Goal: Information Seeking & Learning: Learn about a topic

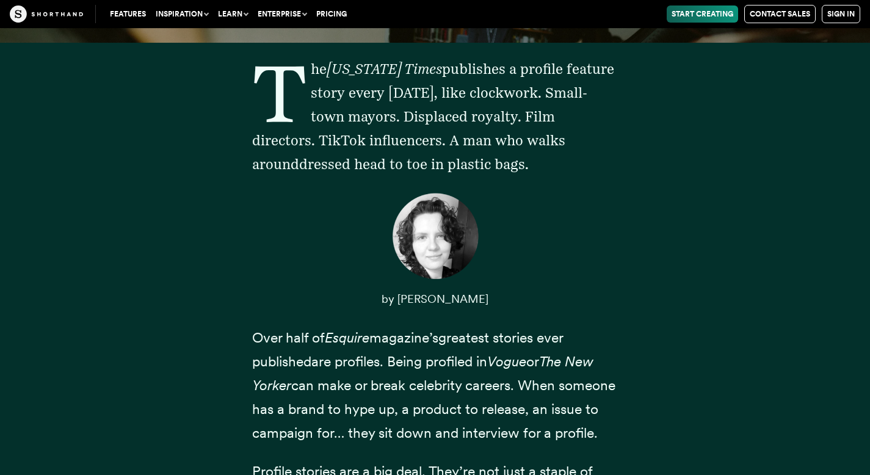
scroll to position [429, 0]
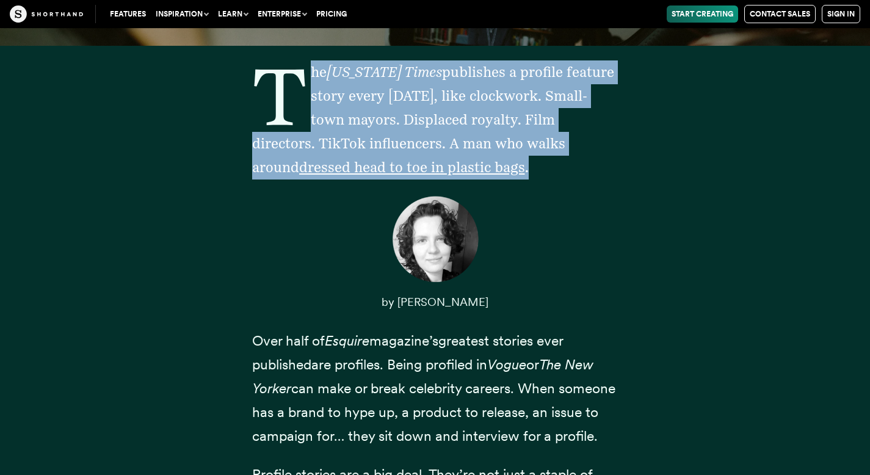
drag, startPoint x: 311, startPoint y: 68, endPoint x: 428, endPoint y: 173, distance: 156.5
click at [428, 173] on p "The [US_STATE] Times publishes a profile feature story every [DATE], like clock…" at bounding box center [435, 119] width 366 height 119
drag, startPoint x: 311, startPoint y: 72, endPoint x: 436, endPoint y: 168, distance: 157.2
click at [436, 168] on p "The [US_STATE] Times publishes a profile feature story every [DATE], like clock…" at bounding box center [435, 119] width 366 height 119
copy p "he [US_STATE] Times publishes a profile feature story every [DATE], like clockw…"
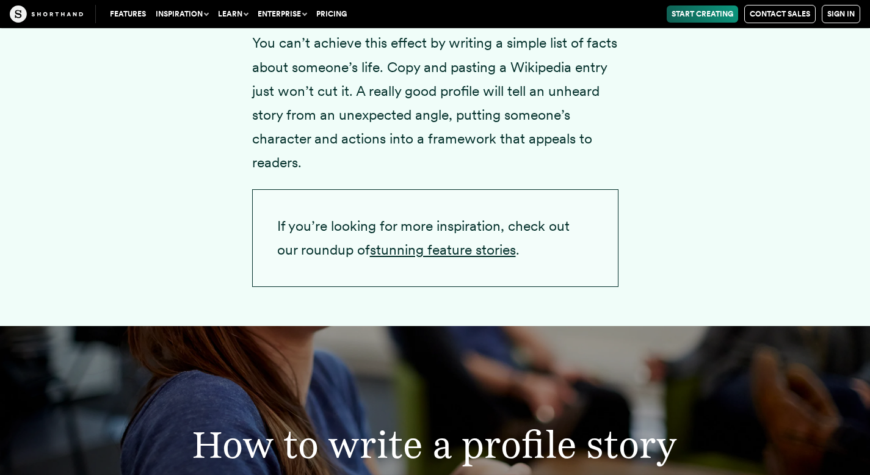
scroll to position [2089, 0]
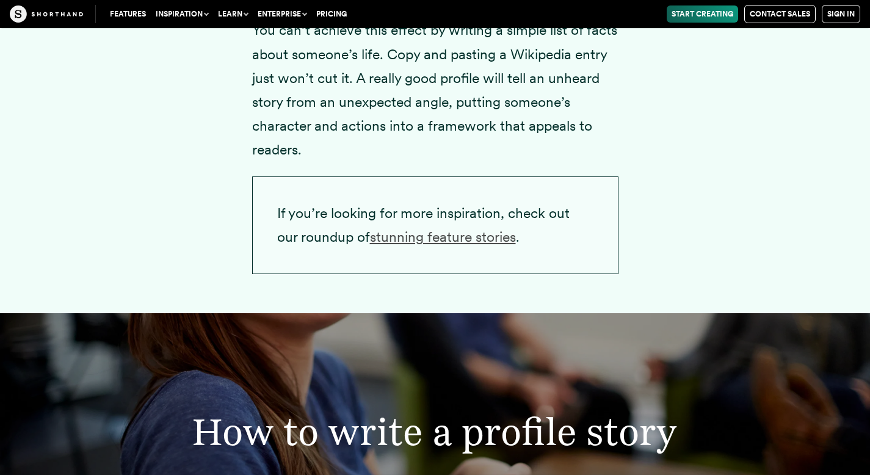
click at [460, 246] on link "stunning feature stories" at bounding box center [443, 236] width 146 height 17
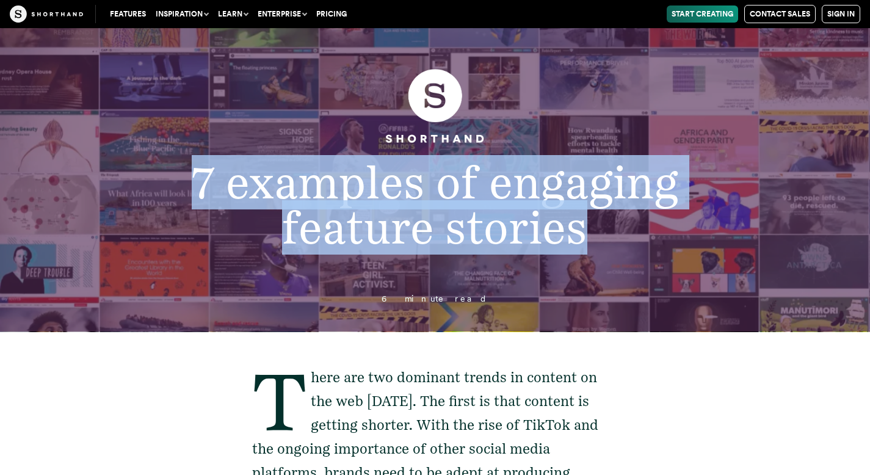
drag, startPoint x: 195, startPoint y: 178, endPoint x: 600, endPoint y: 221, distance: 406.6
click at [600, 221] on h1 "7 examples of engaging feature stories" at bounding box center [435, 205] width 692 height 90
copy span "7 examples of engaging feature stories"
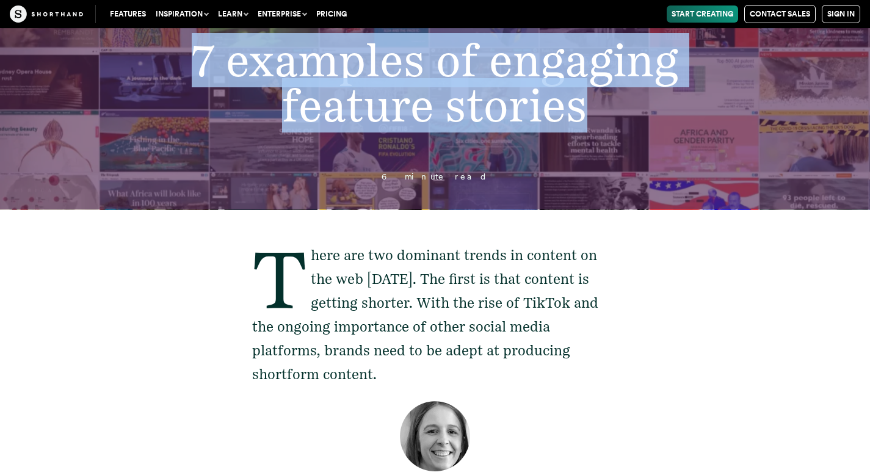
scroll to position [128, 0]
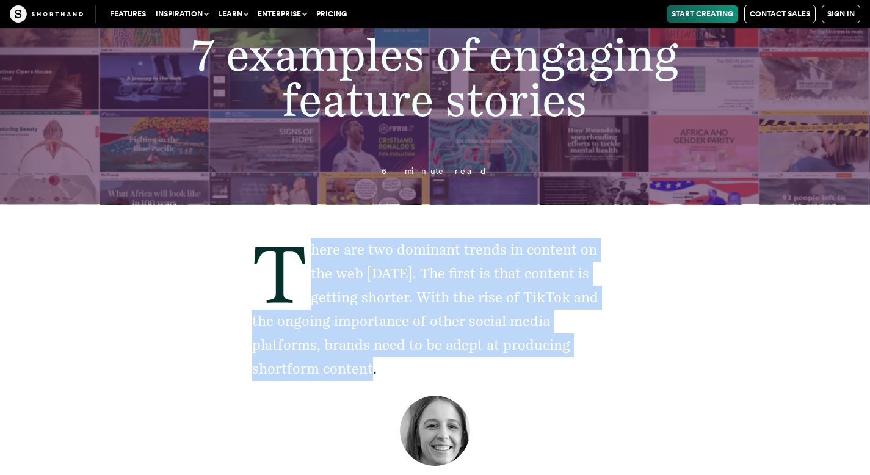
drag, startPoint x: 312, startPoint y: 248, endPoint x: 391, endPoint y: 373, distance: 148.3
click at [391, 373] on p "There are two dominant trends in content on the web today. The first is that co…" at bounding box center [435, 310] width 366 height 144
copy p "here are two dominant trends in content on the web today. The first is that con…"
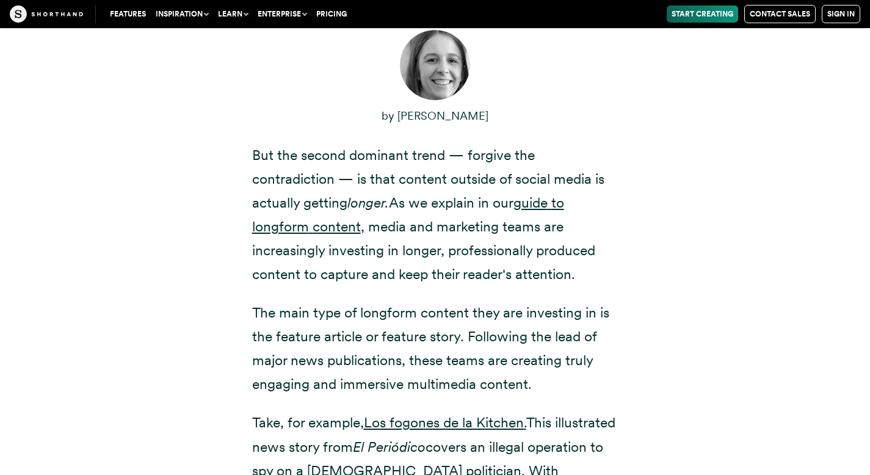
scroll to position [511, 0]
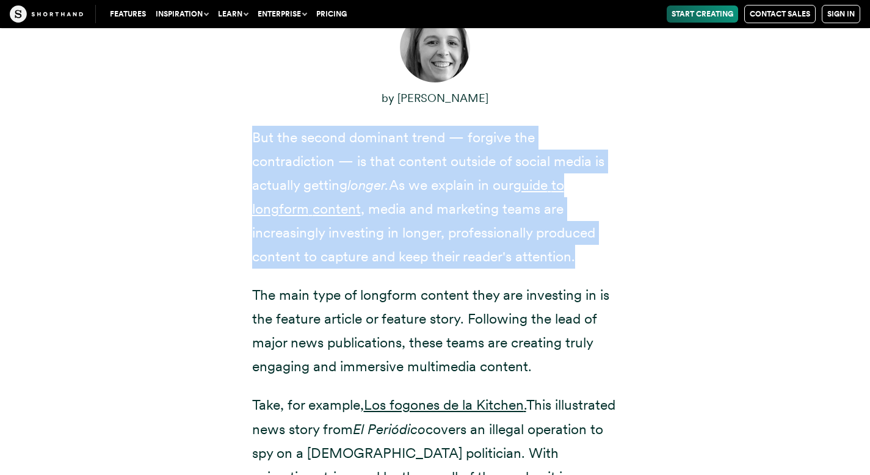
drag, startPoint x: 253, startPoint y: 135, endPoint x: 643, endPoint y: 259, distance: 409.5
click at [643, 259] on div "There are two dominant trends in content on the web today. The first is that co…" at bounding box center [435, 202] width 831 height 765
copy p "But the second dominant trend — forgive the contradiction — is that content out…"
click at [702, 177] on div "There are two dominant trends in content on the web today. The first is that co…" at bounding box center [435, 202] width 831 height 765
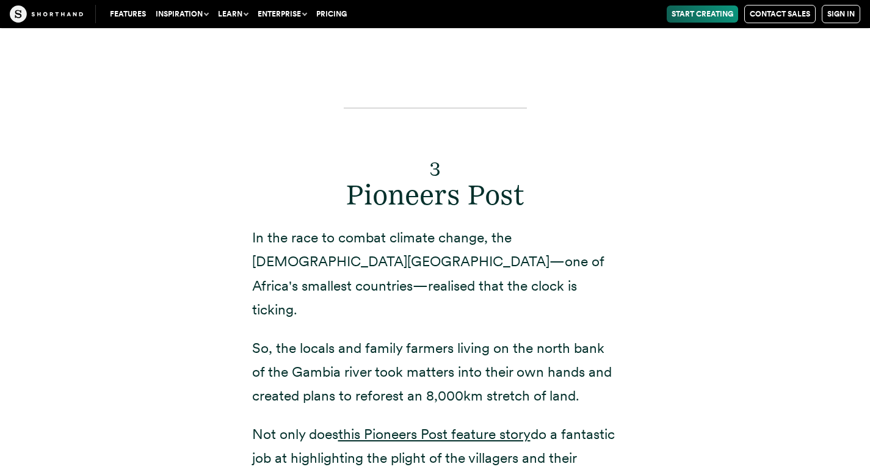
scroll to position [6432, 0]
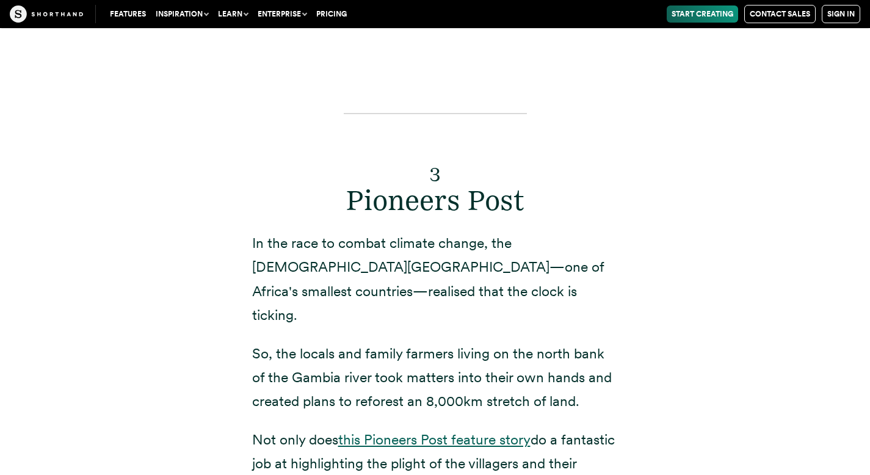
click at [431, 431] on link "this Pioneers Post feature story" at bounding box center [434, 439] width 192 height 17
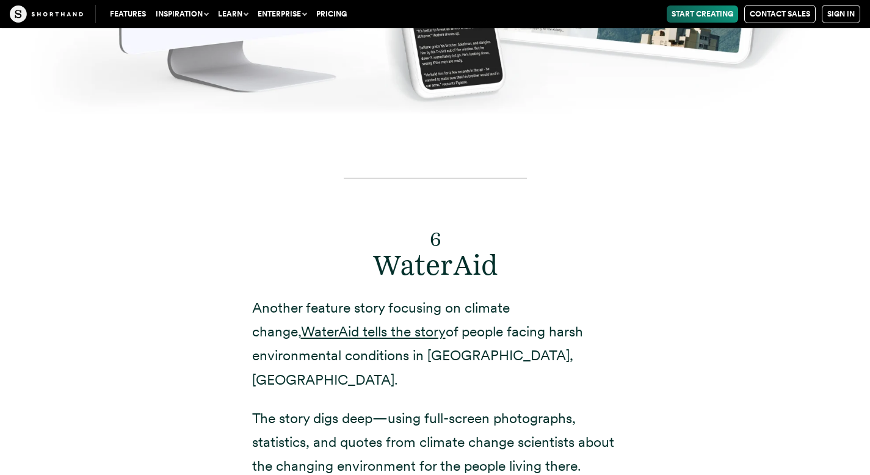
scroll to position [9681, 0]
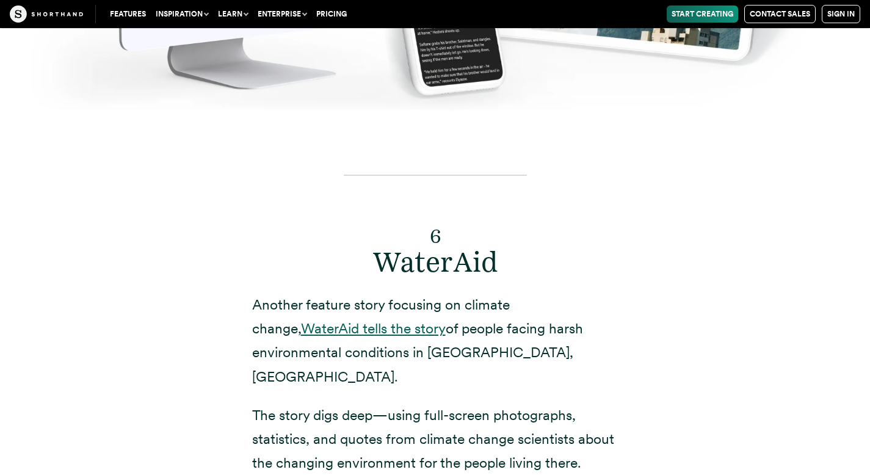
click at [330, 320] on link "WaterAid tells the story" at bounding box center [373, 328] width 145 height 17
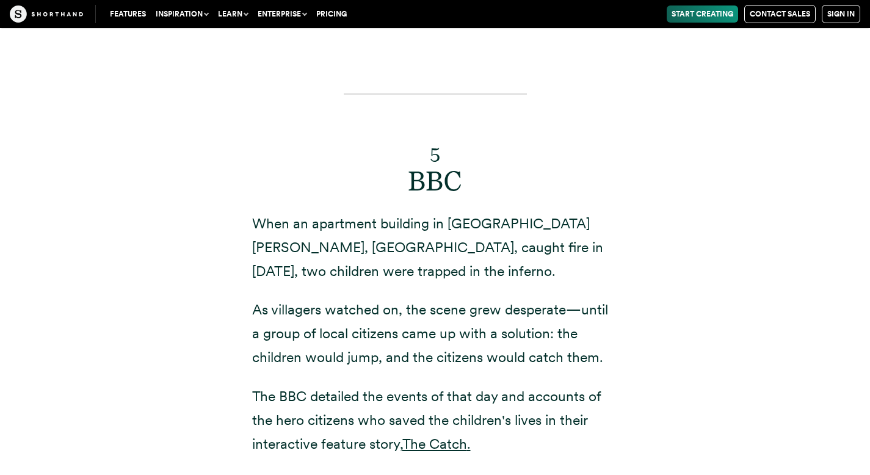
scroll to position [8626, 0]
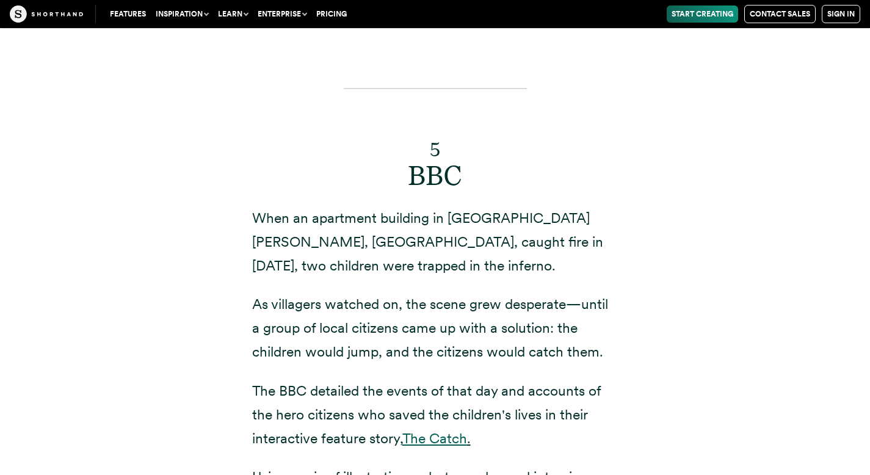
click at [428, 430] on link "The Catch" at bounding box center [434, 438] width 65 height 17
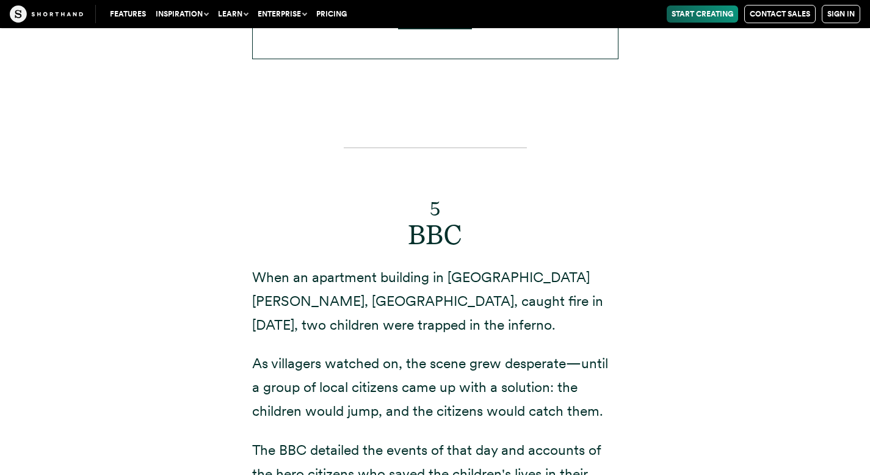
scroll to position [8567, 0]
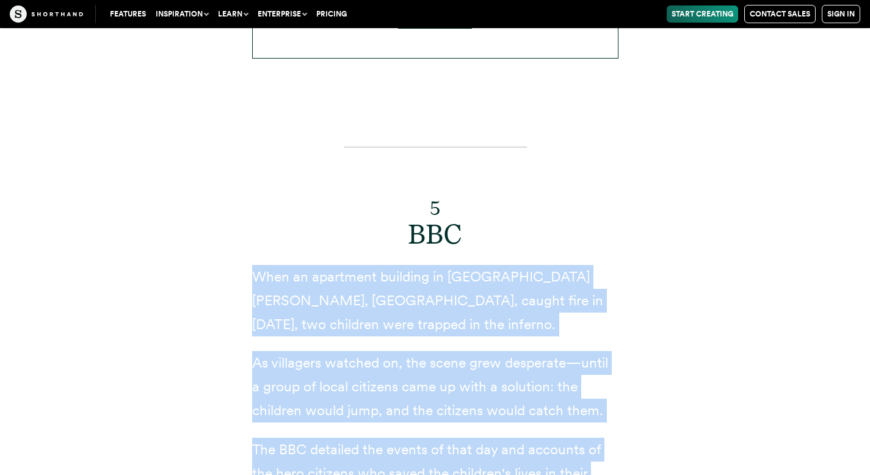
drag, startPoint x: 253, startPoint y: 155, endPoint x: 474, endPoint y: 426, distance: 349.9
click at [474, 426] on div "5 BBC When an apartment building in La Villeneuve, France, caught fire in 2020,…" at bounding box center [435, 427] width 366 height 603
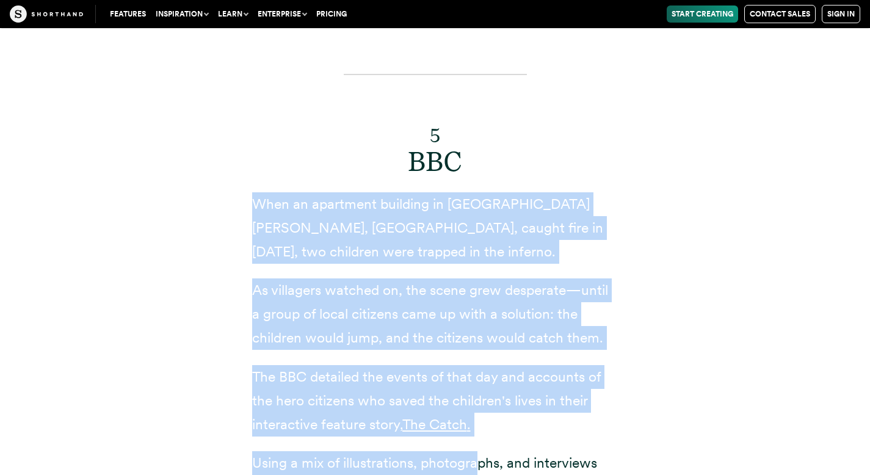
scroll to position [8642, 0]
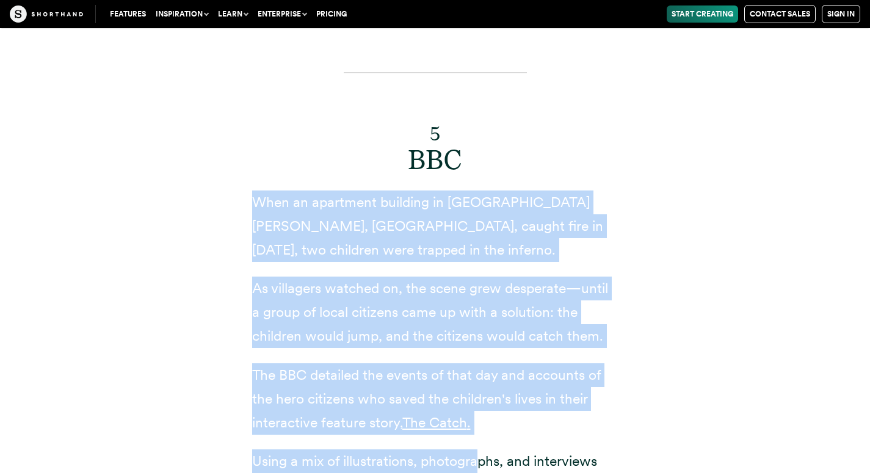
click at [561, 363] on p "The BBC detailed the events of that day and accounts of the hero citizens who s…" at bounding box center [435, 398] width 366 height 71
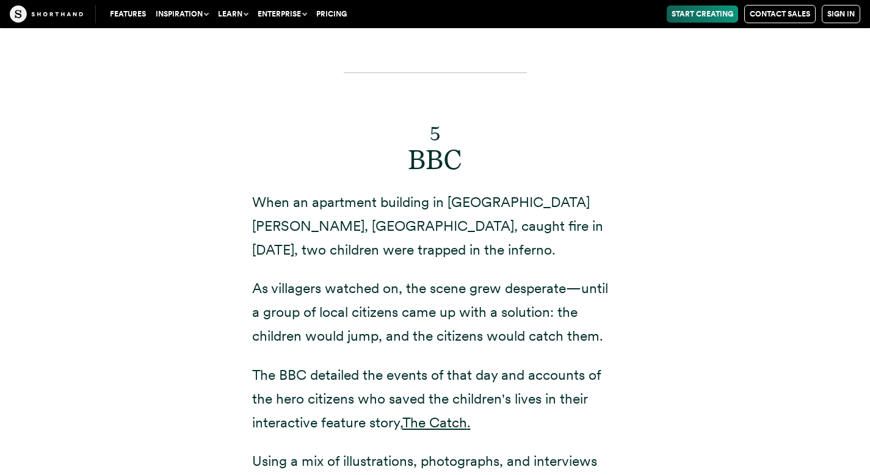
drag, startPoint x: 252, startPoint y: 79, endPoint x: 351, endPoint y: 420, distance: 355.0
click at [351, 420] on div "5 BBC When an apartment building in La Villeneuve, France, caught fire in 2020,…" at bounding box center [435, 352] width 366 height 603
copy div "When an apartment building in La Villeneuve, France, caught fire in 2020, two c…"
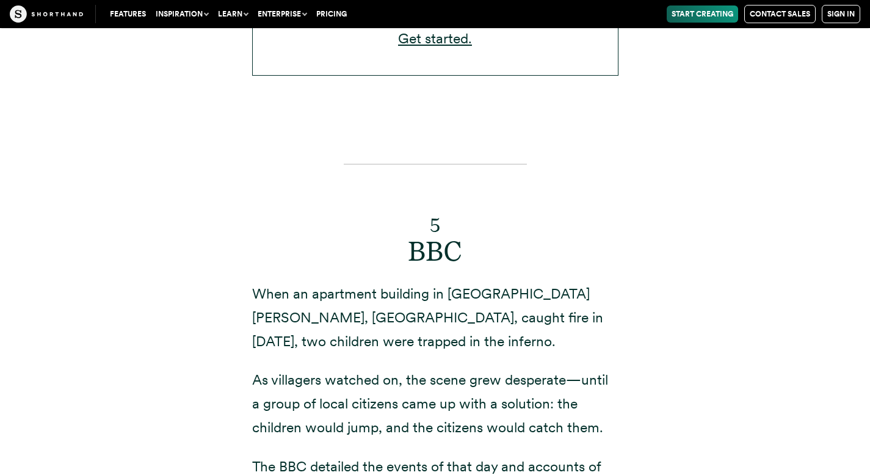
scroll to position [8500, 0]
